Goal: Task Accomplishment & Management: Complete application form

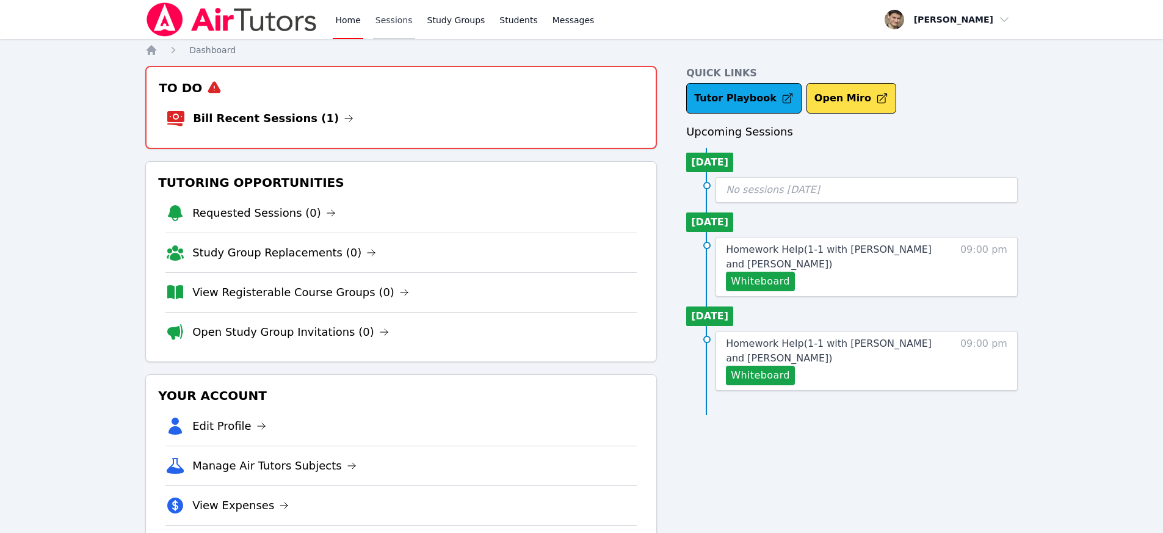
click at [398, 21] on link "Sessions" at bounding box center [394, 19] width 42 height 39
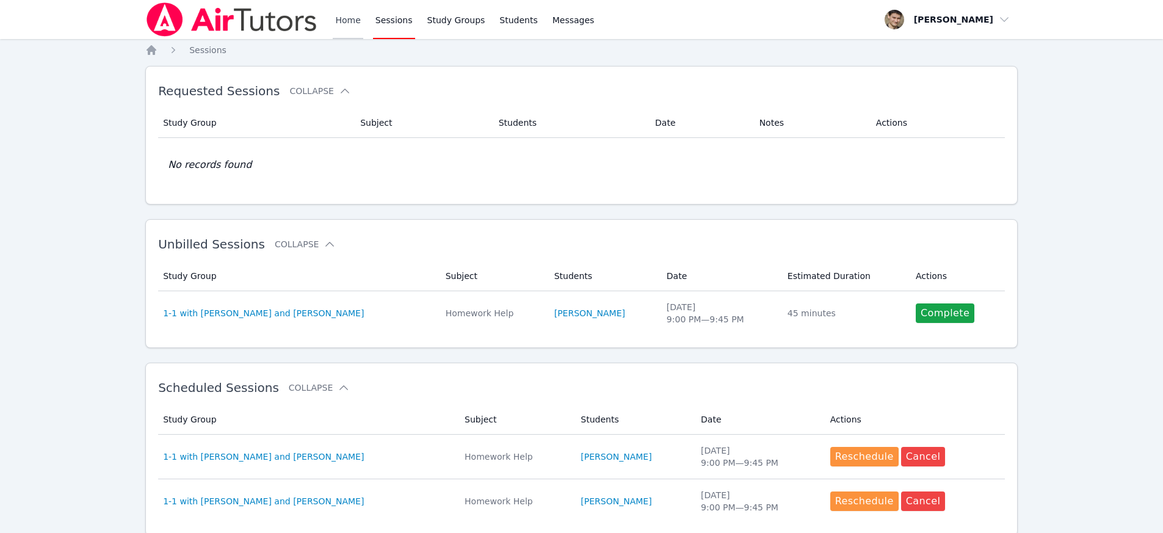
click at [336, 19] on link "Home" at bounding box center [348, 19] width 30 height 39
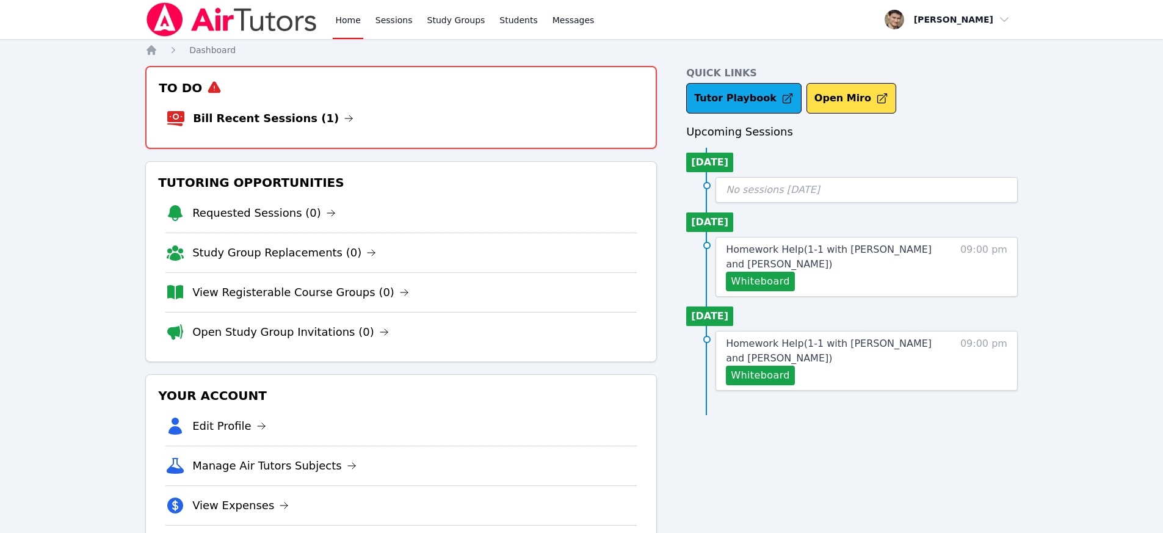
click at [355, 26] on link "Home" at bounding box center [348, 19] width 30 height 39
click at [295, 120] on link "Bill Recent Sessions (1)" at bounding box center [273, 118] width 161 height 17
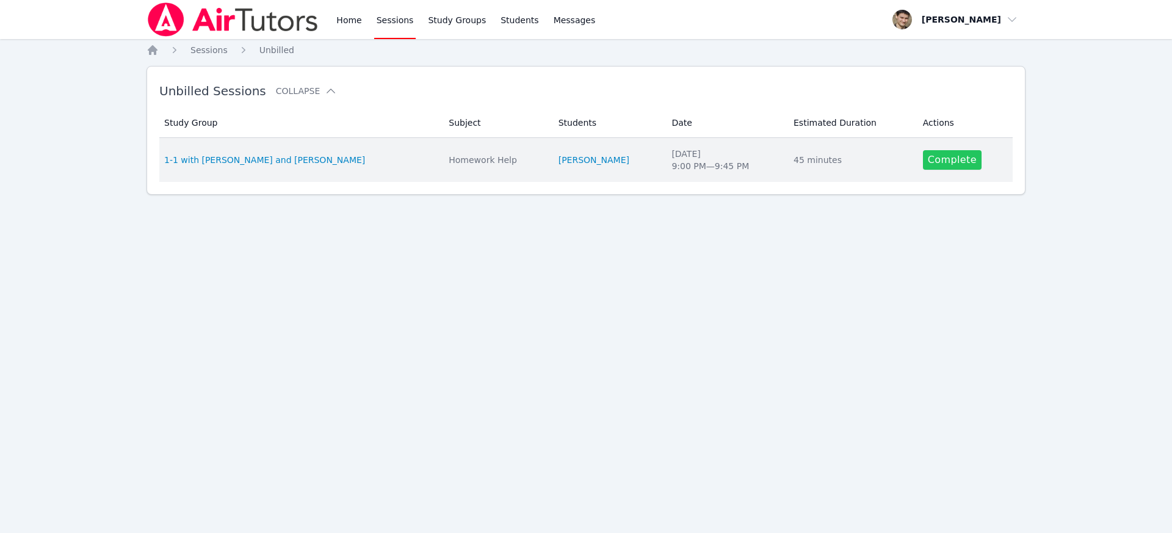
click at [955, 158] on link "Complete" at bounding box center [952, 160] width 59 height 20
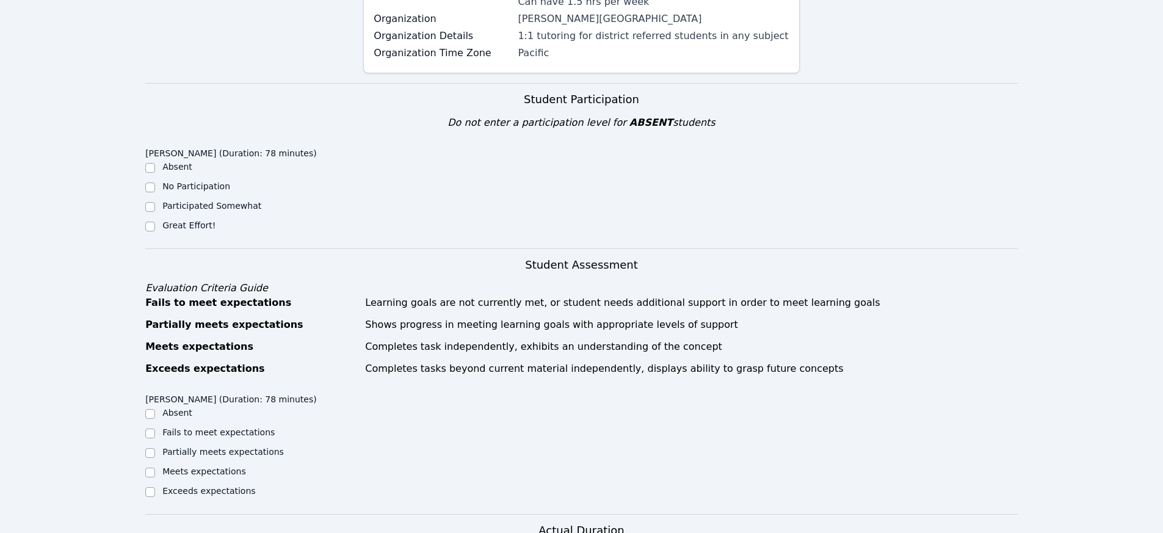
scroll to position [244, 0]
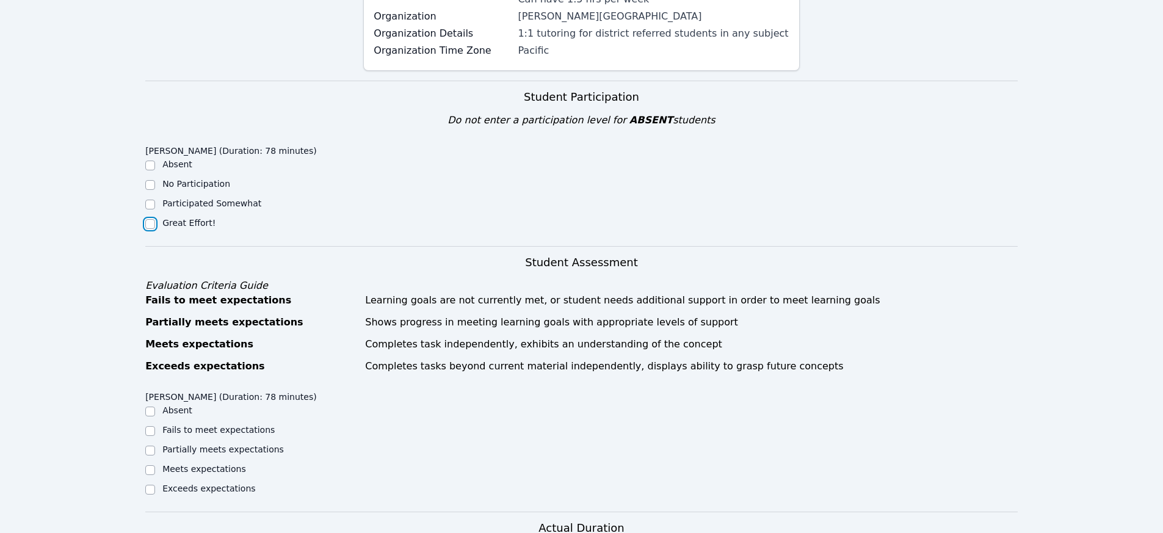
click at [151, 219] on input "Great Effort!" at bounding box center [150, 224] width 10 height 10
checkbox input "true"
drag, startPoint x: 150, startPoint y: 453, endPoint x: 187, endPoint y: 445, distance: 38.1
click at [150, 465] on input "Meets expectations" at bounding box center [150, 470] width 10 height 10
checkbox input "true"
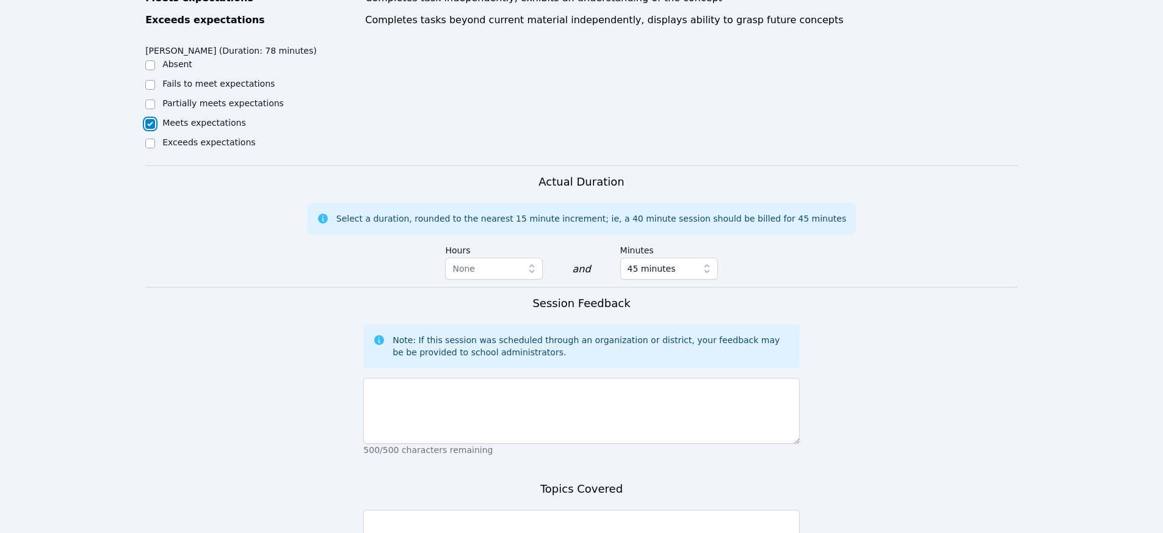
scroll to position [708, 0]
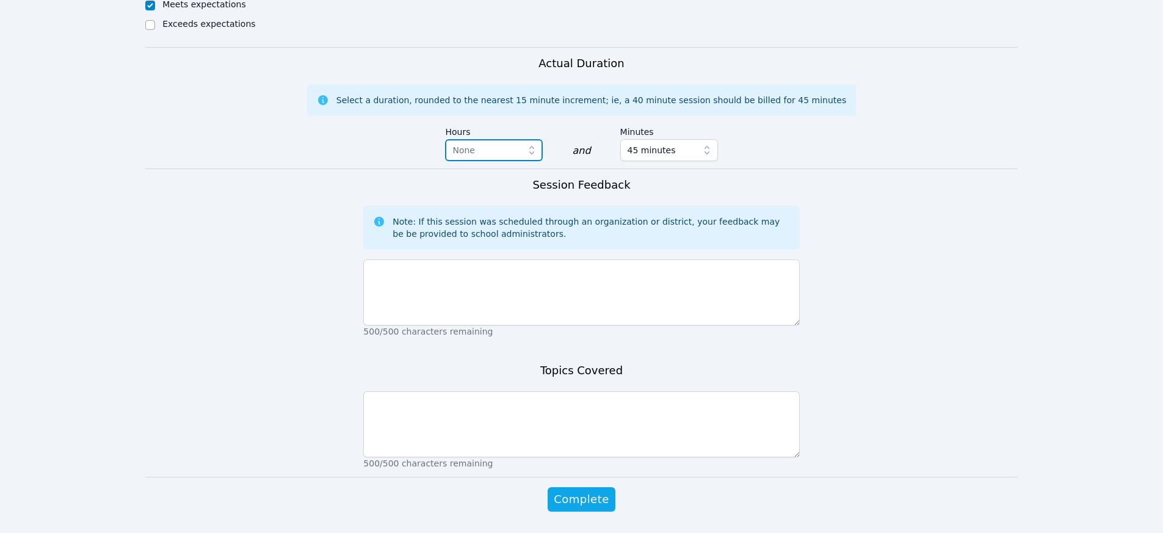
click at [485, 143] on span "None" at bounding box center [485, 150] width 66 height 15
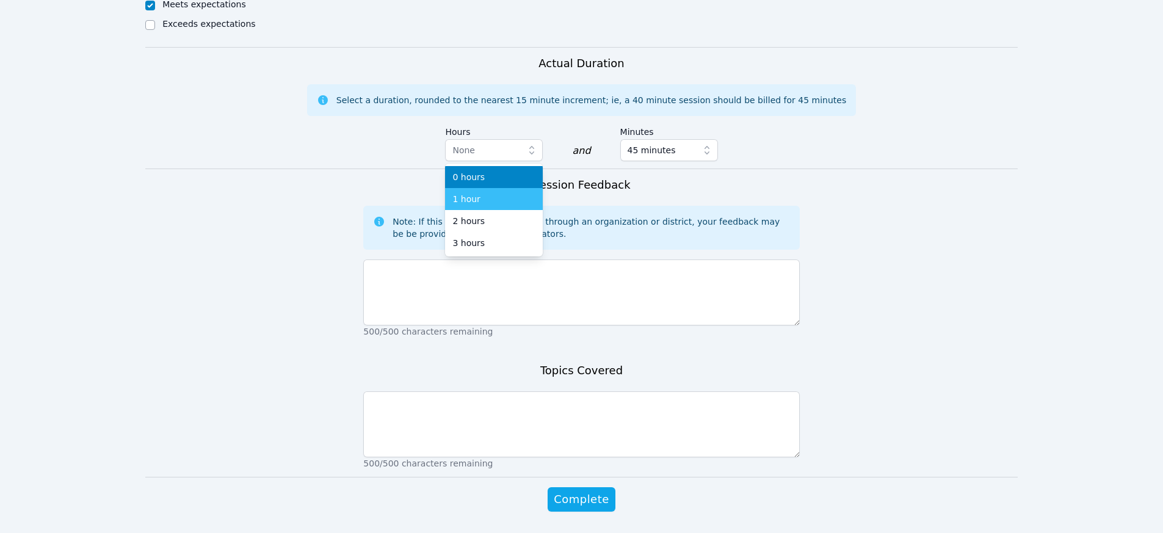
click at [479, 193] on div "1 hour" at bounding box center [493, 199] width 83 height 12
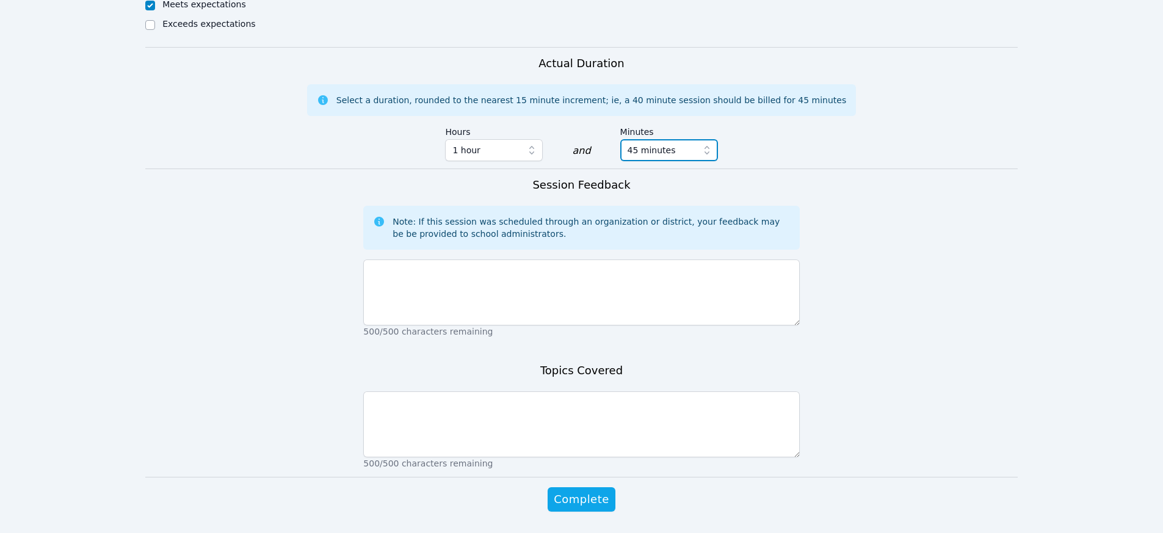
click at [638, 143] on span "45 minutes" at bounding box center [651, 150] width 48 height 15
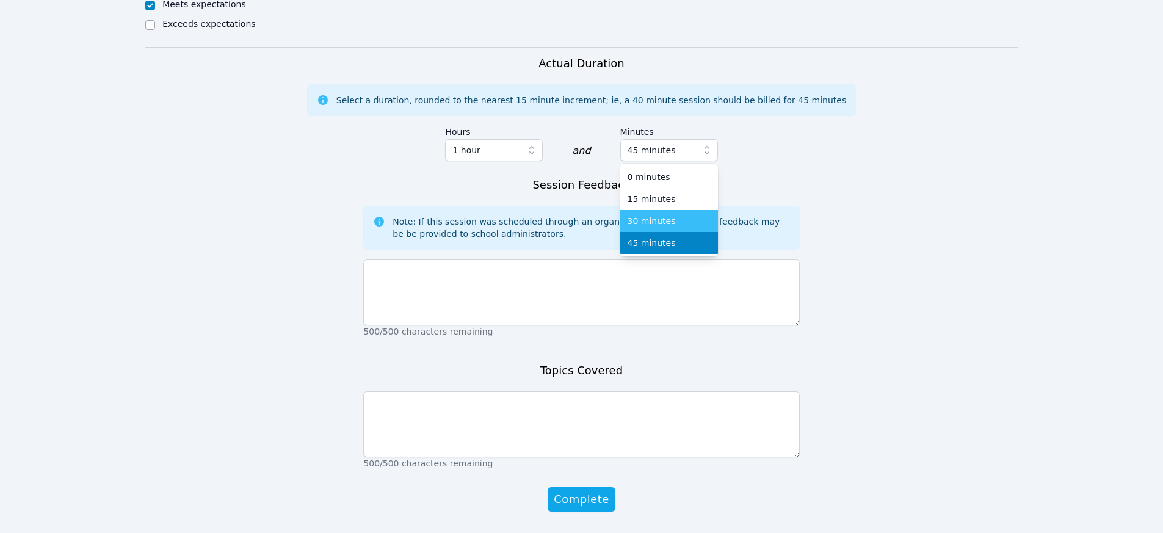
click at [660, 215] on span "30 minutes" at bounding box center [651, 221] width 48 height 12
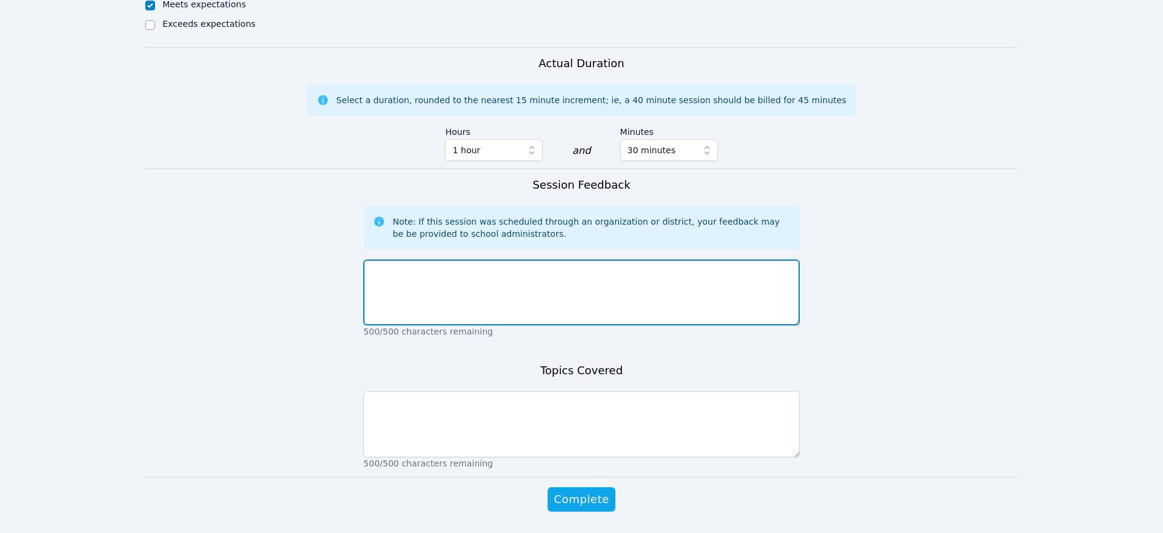
click at [443, 277] on textarea at bounding box center [581, 292] width 436 height 66
type textarea "great session, we did all of her homework examples plus additional ones as she …"
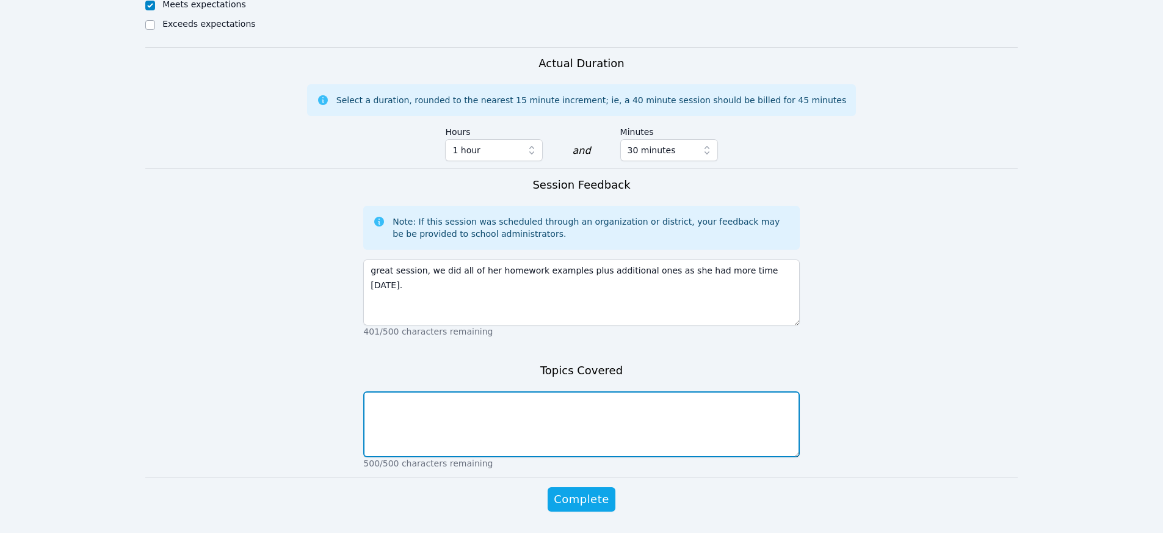
click at [440, 420] on textarea at bounding box center [581, 424] width 436 height 66
type textarea "p"
type textarea "graphing parabolas using vertex, axis of symmetry, table of values and graph tr…"
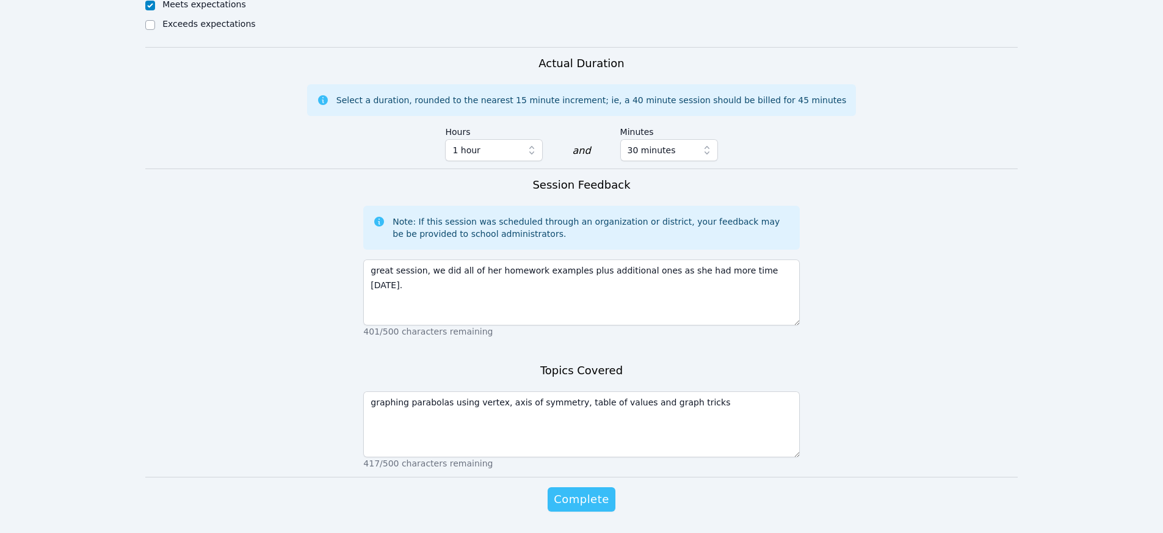
click at [573, 491] on span "Complete" at bounding box center [581, 499] width 55 height 17
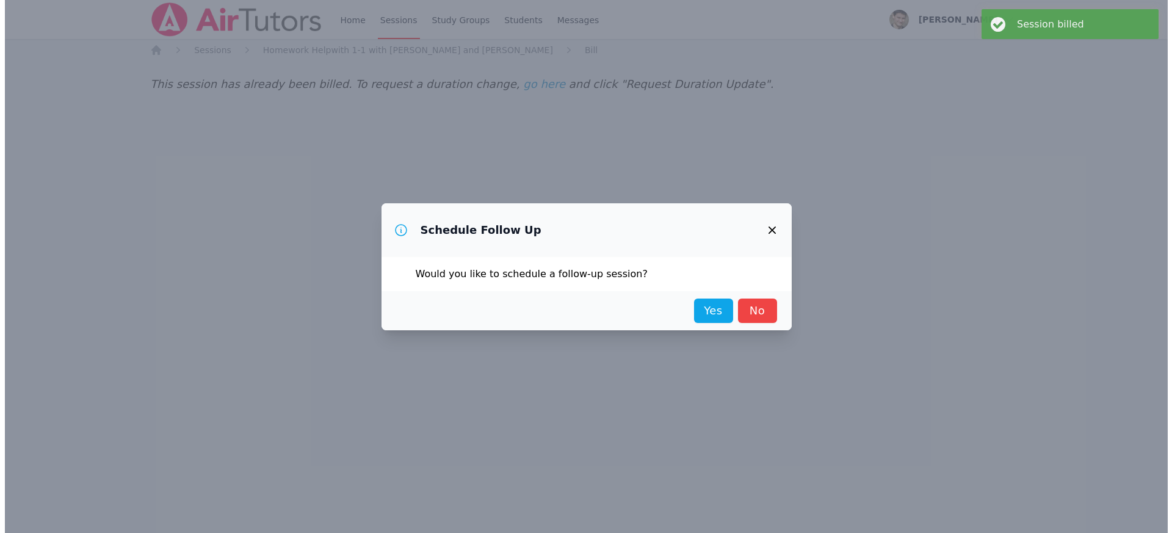
scroll to position [0, 0]
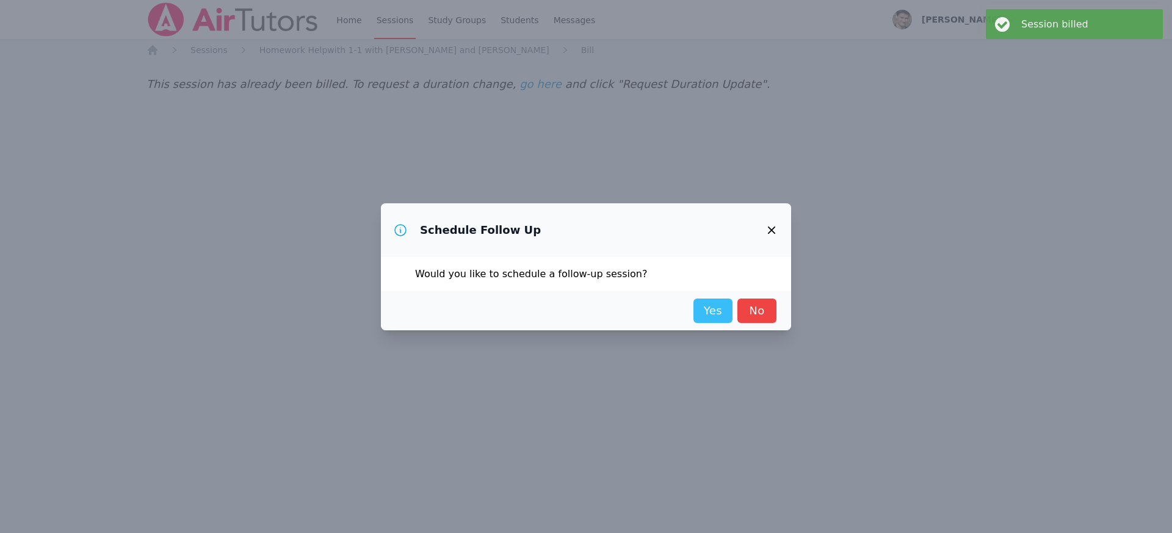
click at [706, 307] on link "Yes" at bounding box center [712, 310] width 39 height 24
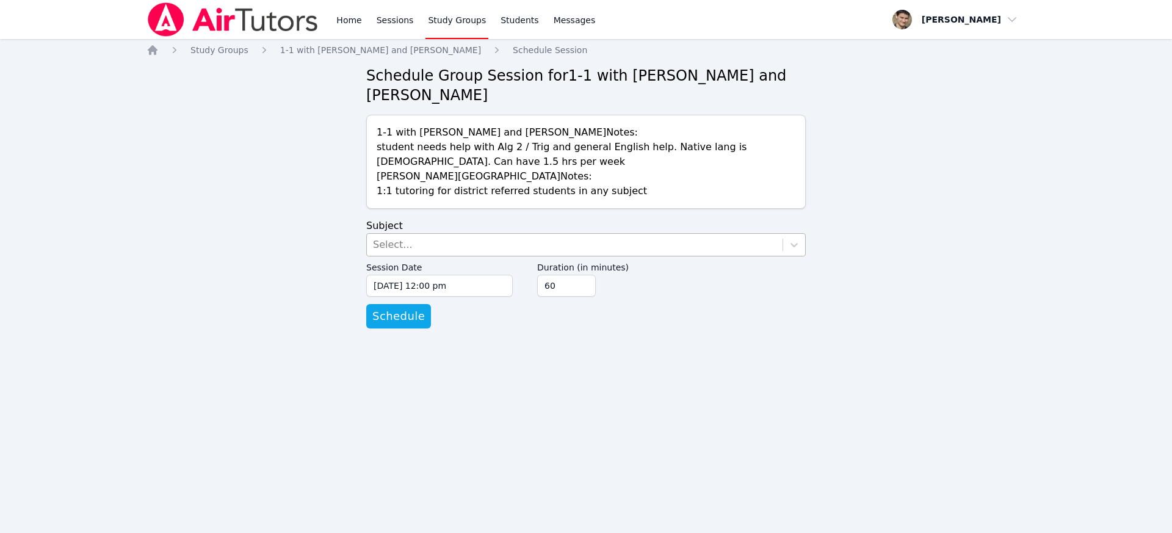
click at [408, 244] on div "Select..." at bounding box center [393, 244] width 40 height 15
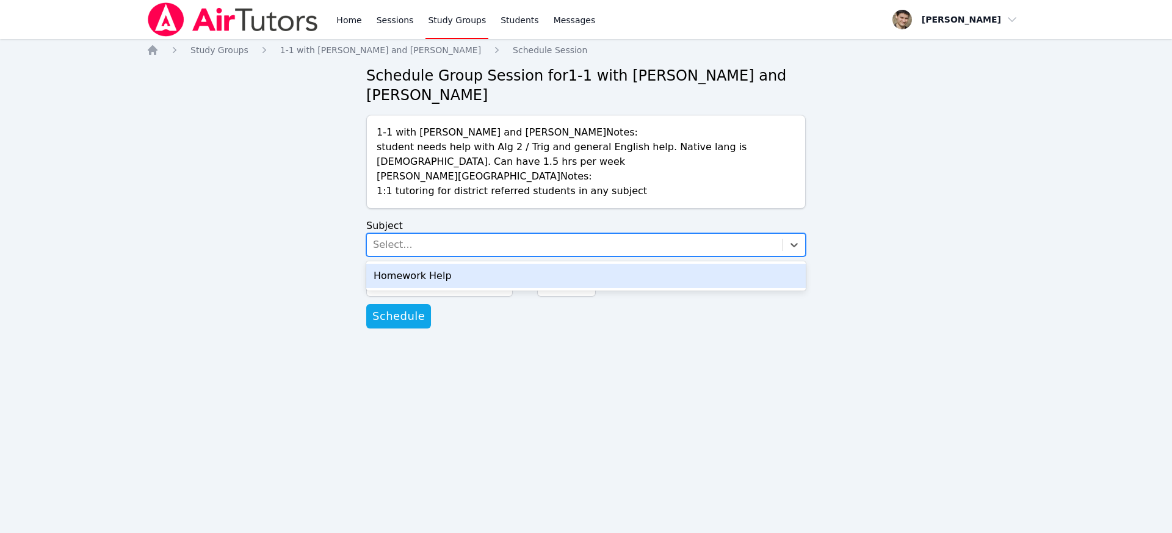
click at [400, 274] on div "Homework Help" at bounding box center [585, 276] width 439 height 24
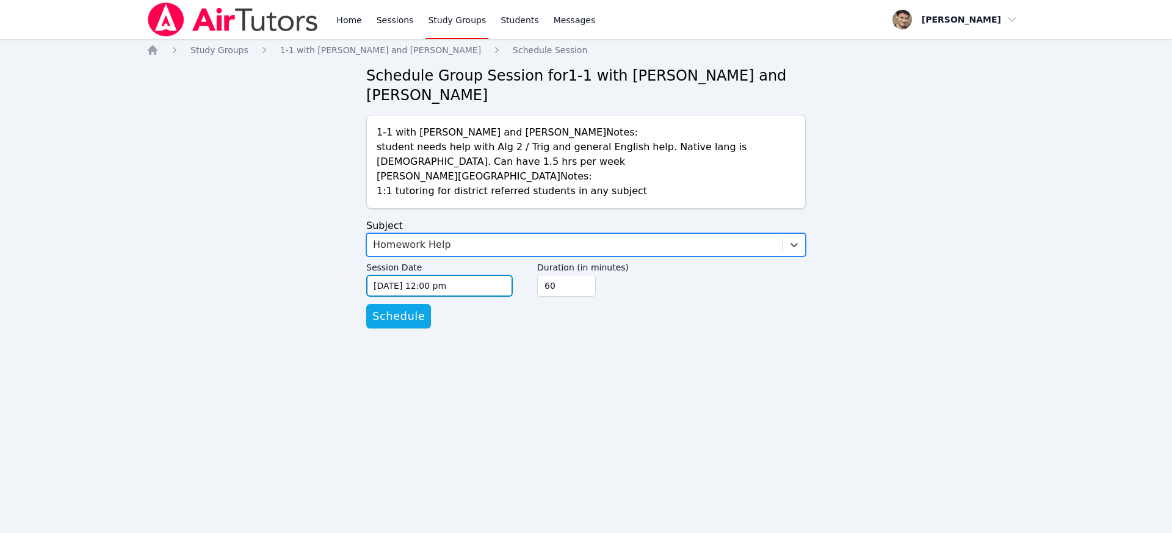
click at [392, 292] on input "09/15/2025 12:00 pm" at bounding box center [439, 286] width 146 height 22
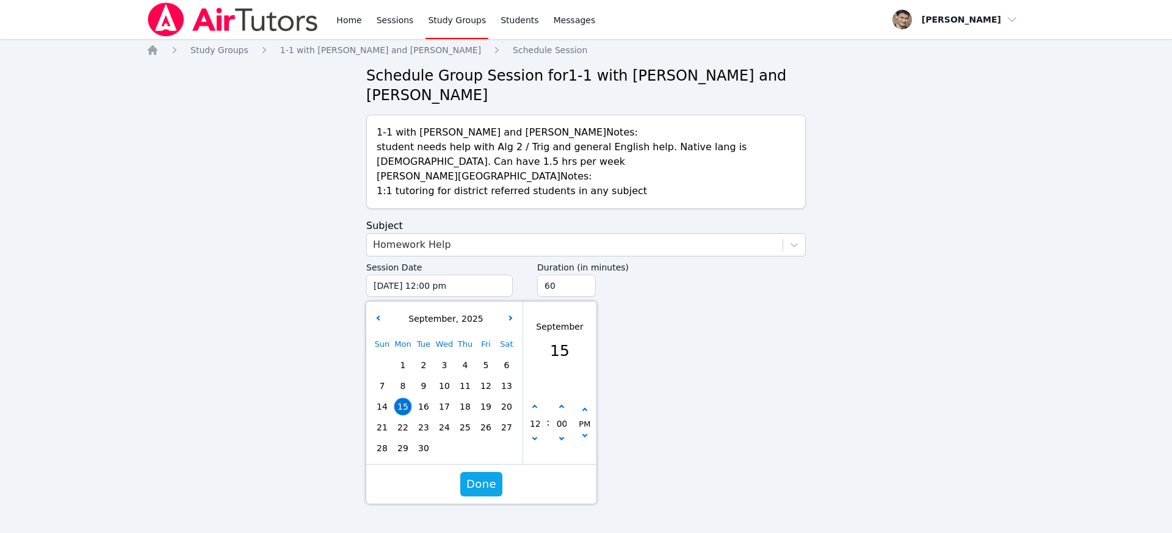
click at [402, 429] on span "22" at bounding box center [402, 427] width 17 height 17
click at [537, 405] on button "button" at bounding box center [535, 407] width 12 height 12
type input "09/22/2025 01:00 pm"
type input "01"
click at [537, 405] on button "button" at bounding box center [535, 407] width 12 height 12
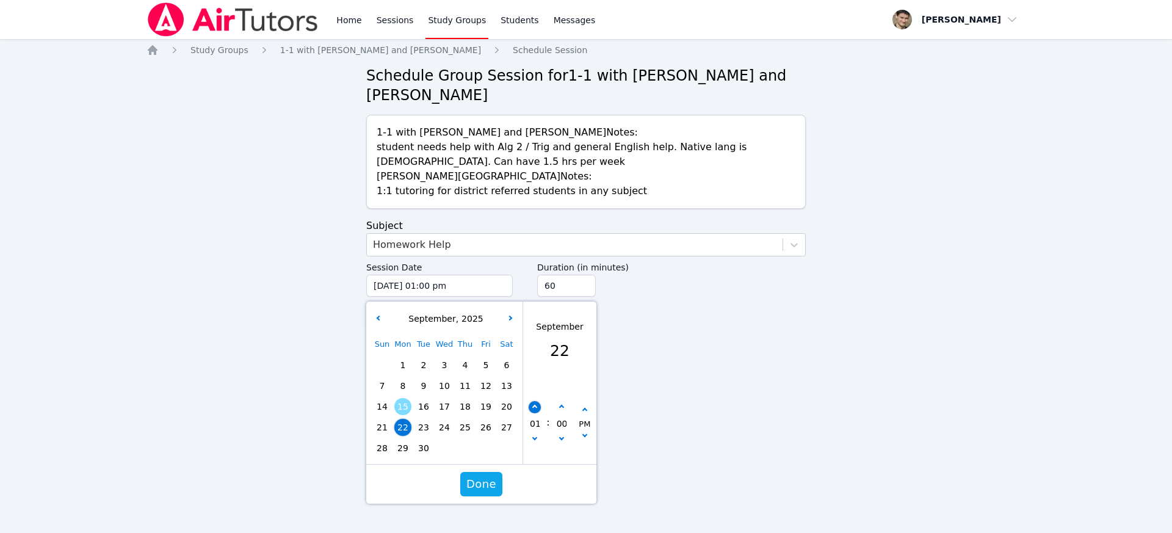
type input "09/22/2025 02:00 pm"
type input "02"
click at [537, 405] on button "button" at bounding box center [535, 407] width 12 height 12
type input "09/22/2025 03:00 pm"
type input "03"
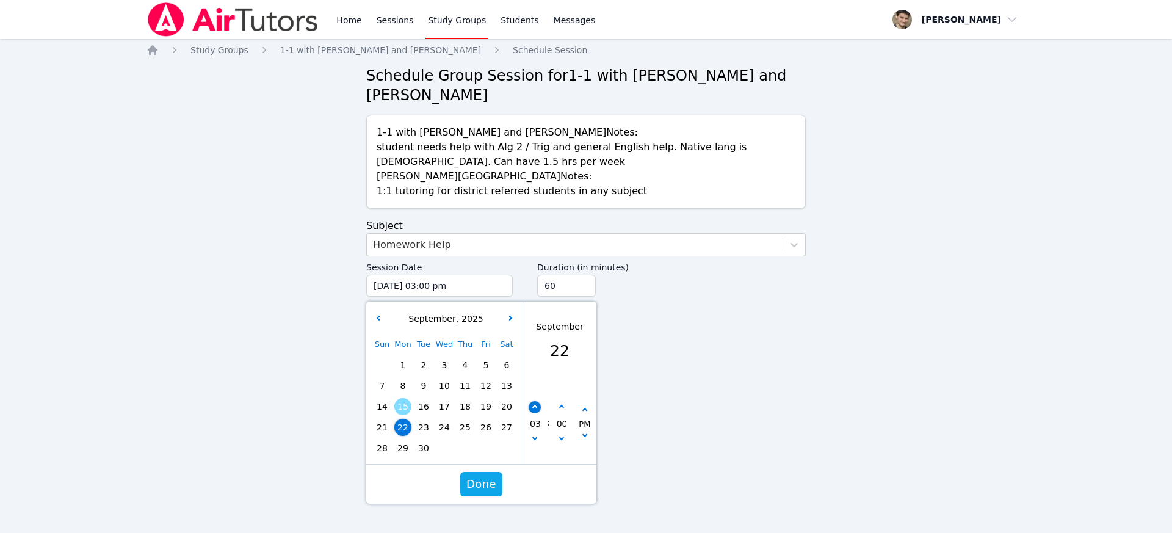
click at [537, 405] on button "button" at bounding box center [535, 407] width 12 height 12
type input "09/22/2025 04:00 pm"
type input "04"
click at [537, 405] on button "button" at bounding box center [535, 407] width 12 height 12
type input "09/22/2025 05:00 pm"
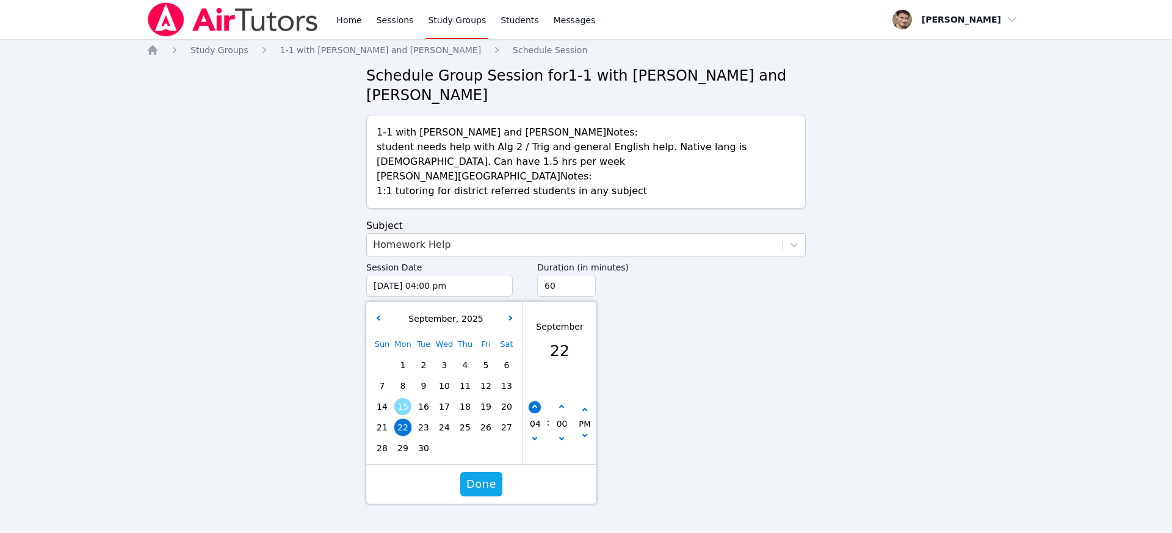
type input "05"
click at [537, 405] on button "button" at bounding box center [535, 407] width 12 height 12
type input "09/22/2025 06:00 pm"
type input "06"
click at [537, 405] on button "button" at bounding box center [535, 407] width 12 height 12
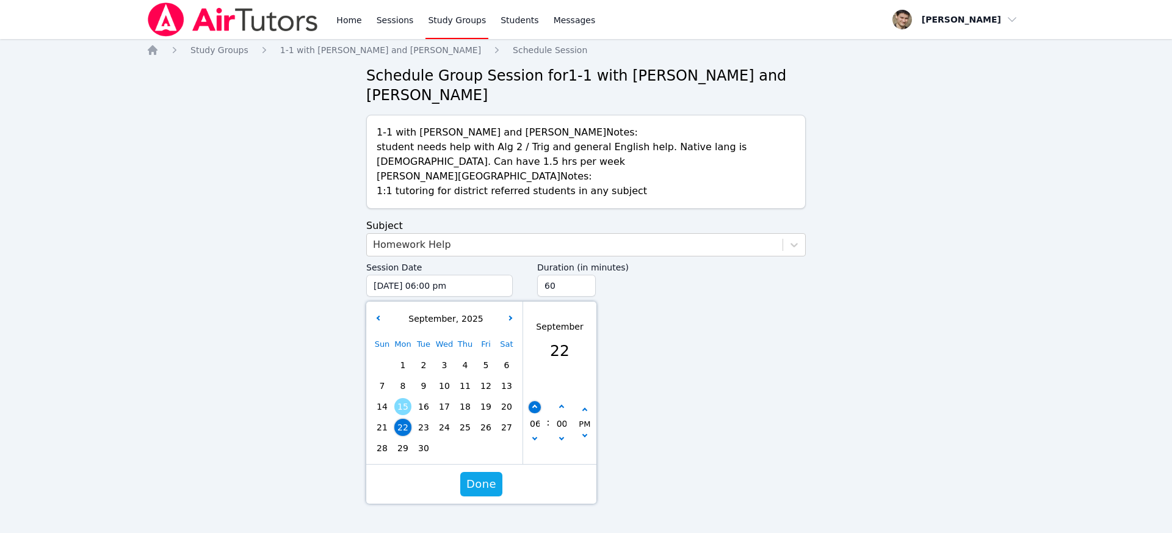
type input "09/22/2025 07:00 pm"
type input "07"
click at [537, 405] on button "button" at bounding box center [535, 407] width 12 height 12
type input "09/22/2025 08:00 pm"
type input "08"
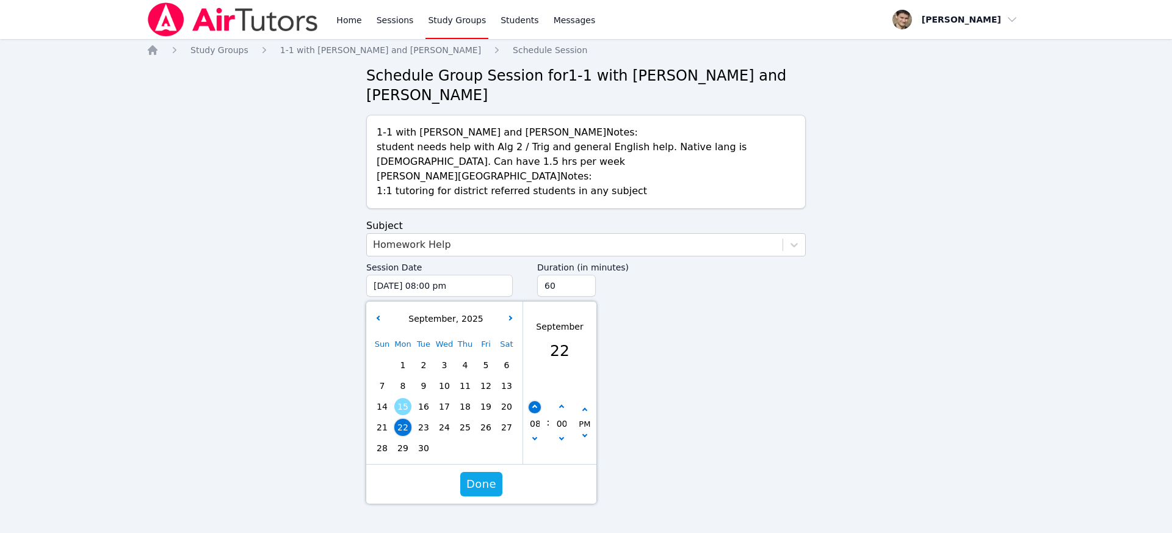
click at [537, 405] on button "button" at bounding box center [535, 407] width 12 height 12
type input "09/22/2025 09:00 pm"
type input "09"
click at [483, 489] on span "Done" at bounding box center [481, 483] width 30 height 17
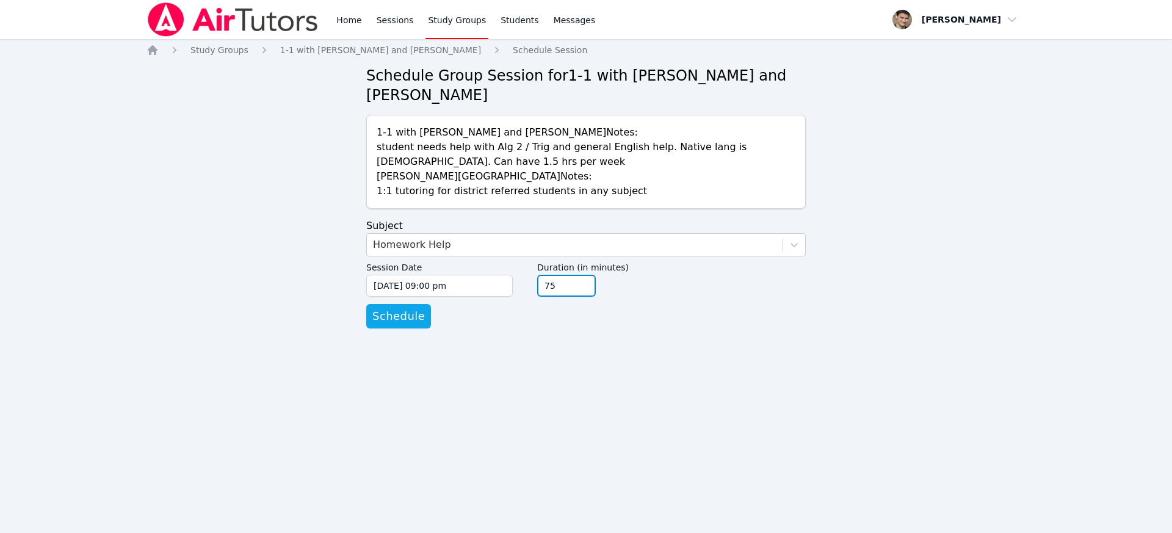
click at [586, 283] on input "75" at bounding box center [566, 286] width 59 height 22
type input "90"
click at [586, 283] on input "90" at bounding box center [566, 286] width 59 height 22
click at [396, 323] on span "Schedule" at bounding box center [398, 316] width 52 height 17
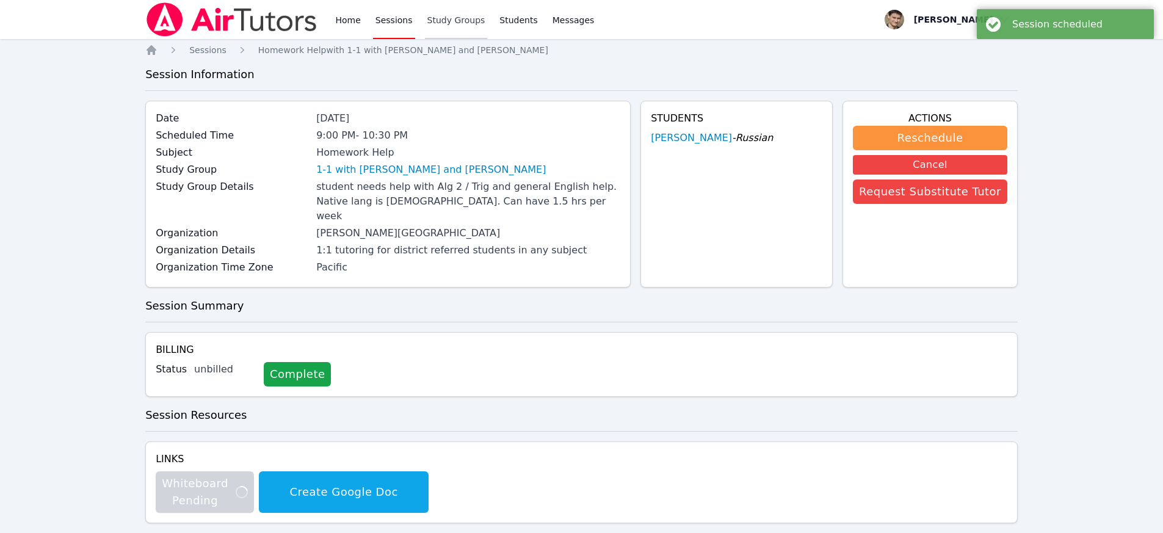
click at [444, 24] on link "Study Groups" at bounding box center [456, 19] width 63 height 39
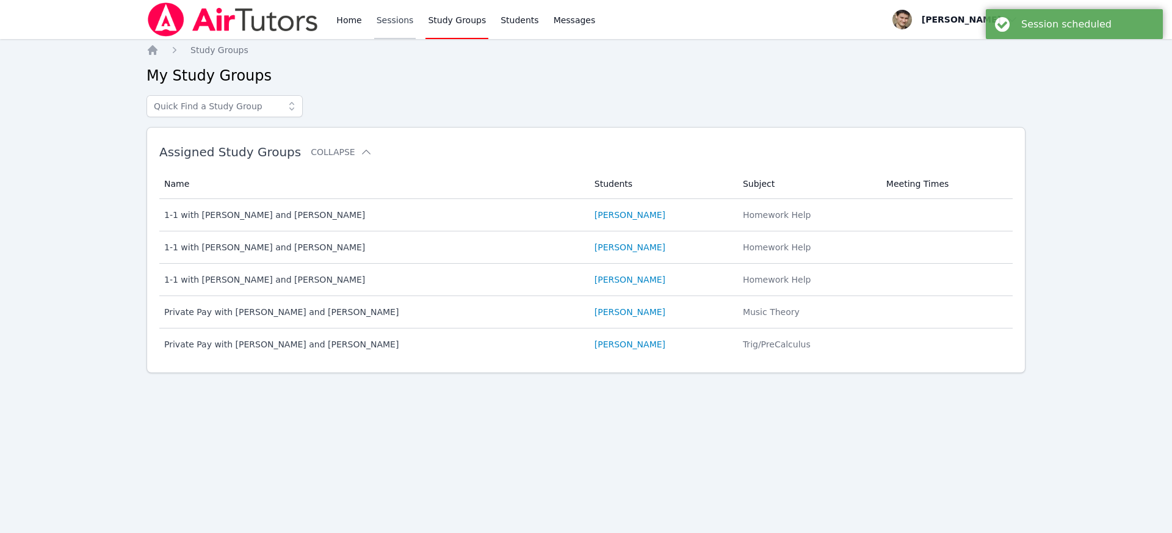
click at [397, 18] on link "Sessions" at bounding box center [395, 19] width 42 height 39
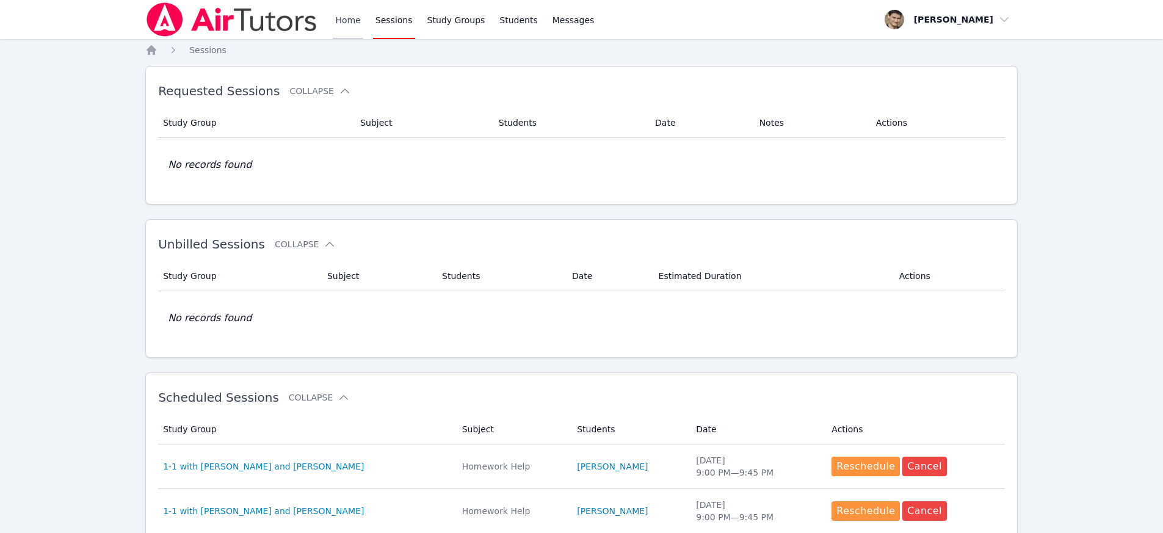
click at [347, 23] on link "Home" at bounding box center [348, 19] width 30 height 39
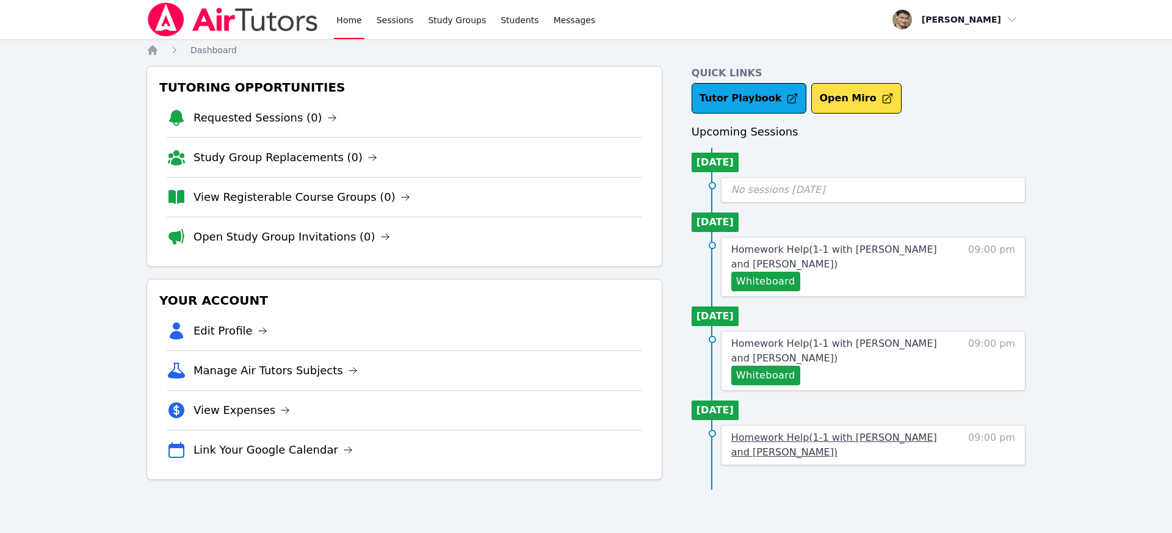
click at [855, 436] on span "Homework Help ( 1-1 with Sofiia Guseinova and David Alaverdian )" at bounding box center [834, 445] width 206 height 26
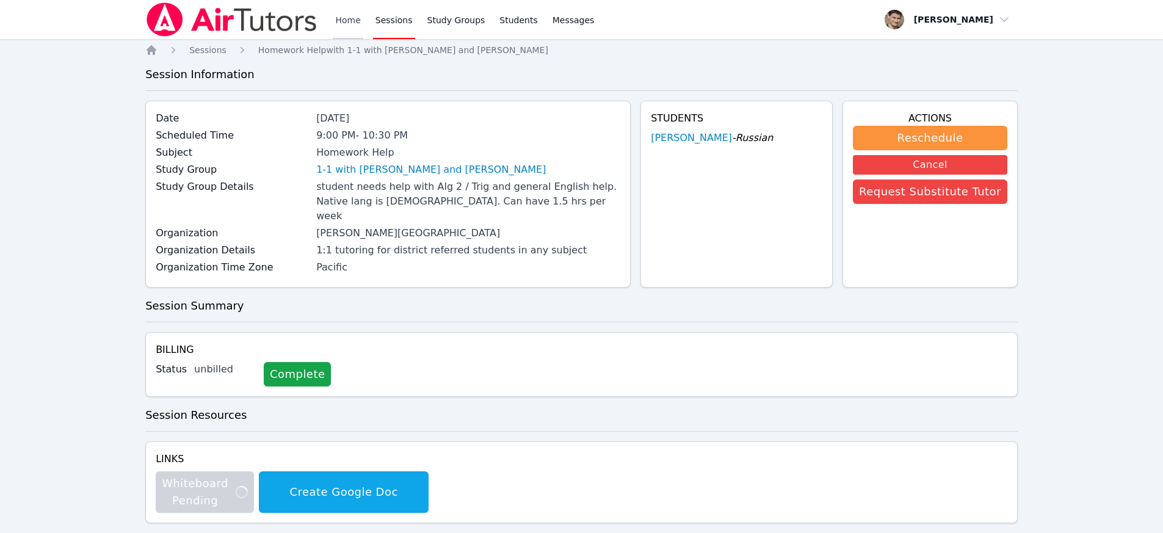
click at [349, 18] on link "Home" at bounding box center [348, 19] width 30 height 39
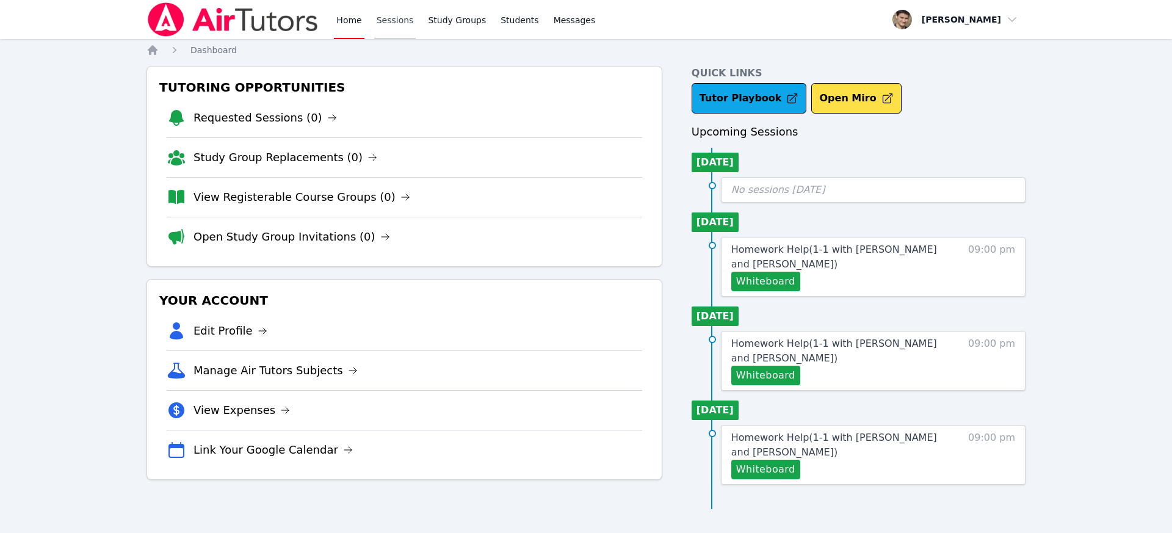
click at [384, 23] on link "Sessions" at bounding box center [395, 19] width 42 height 39
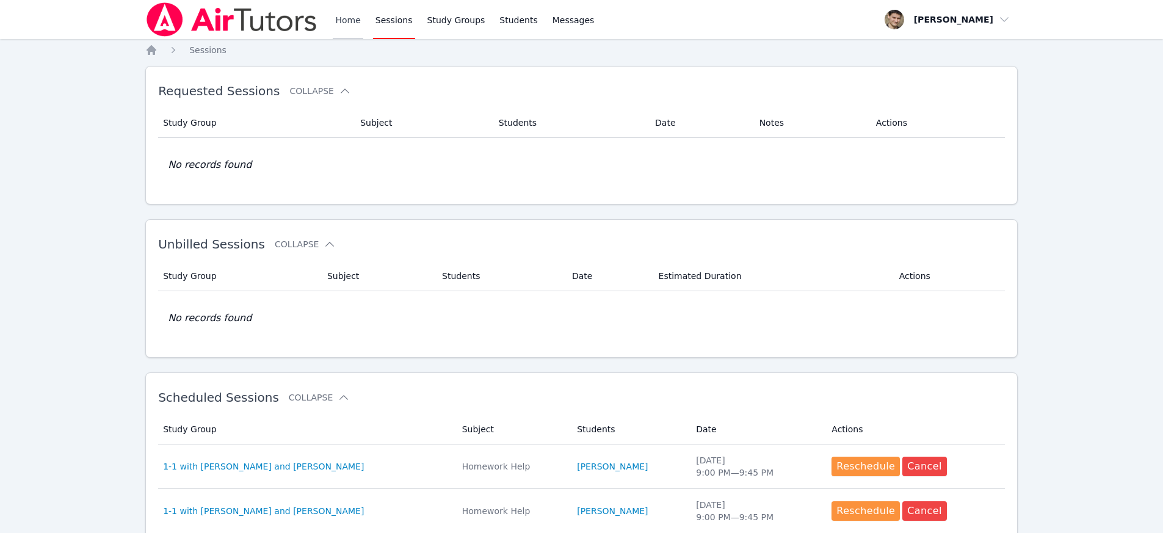
click at [349, 25] on link "Home" at bounding box center [348, 19] width 30 height 39
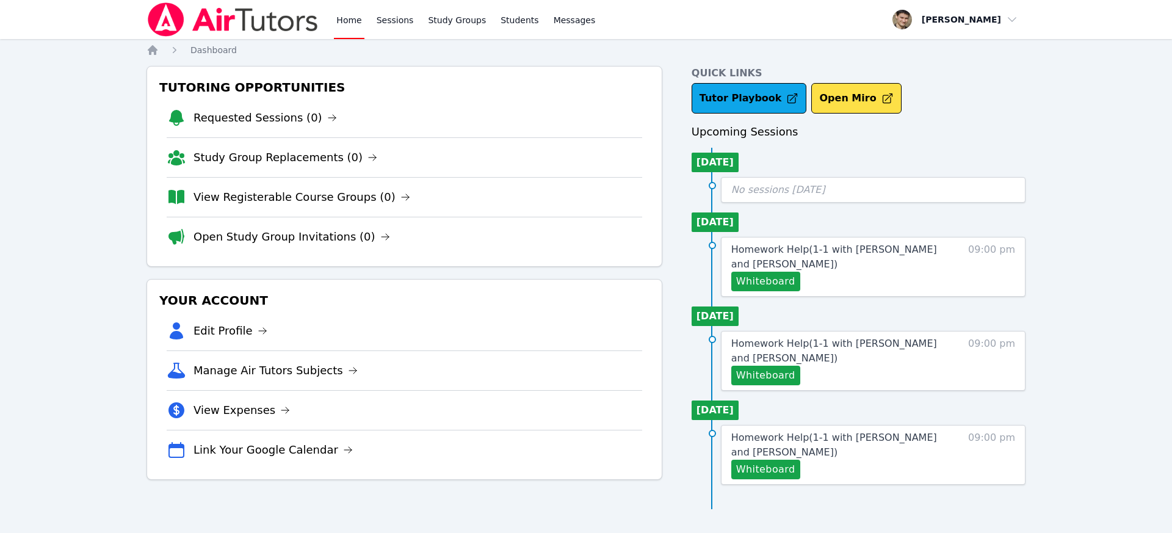
click at [79, 95] on div "Home Sessions Study Groups Students Messages Open user menu David Alaverdian Op…" at bounding box center [586, 266] width 1172 height 533
